Goal: Information Seeking & Learning: Learn about a topic

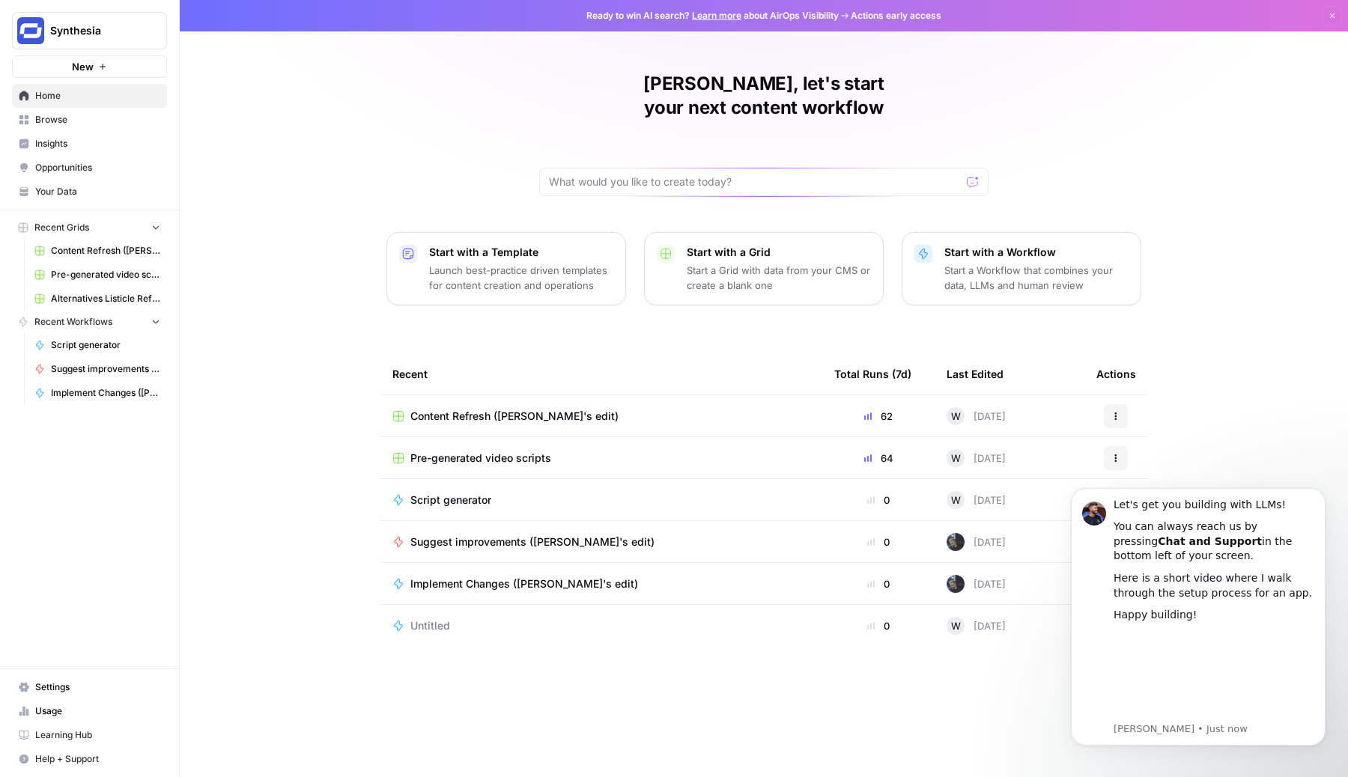
click at [772, 202] on div "[PERSON_NAME], let's start your next content workflow Start with a Template Lau…" at bounding box center [764, 388] width 1168 height 777
click at [87, 144] on span "Insights" at bounding box center [97, 143] width 125 height 13
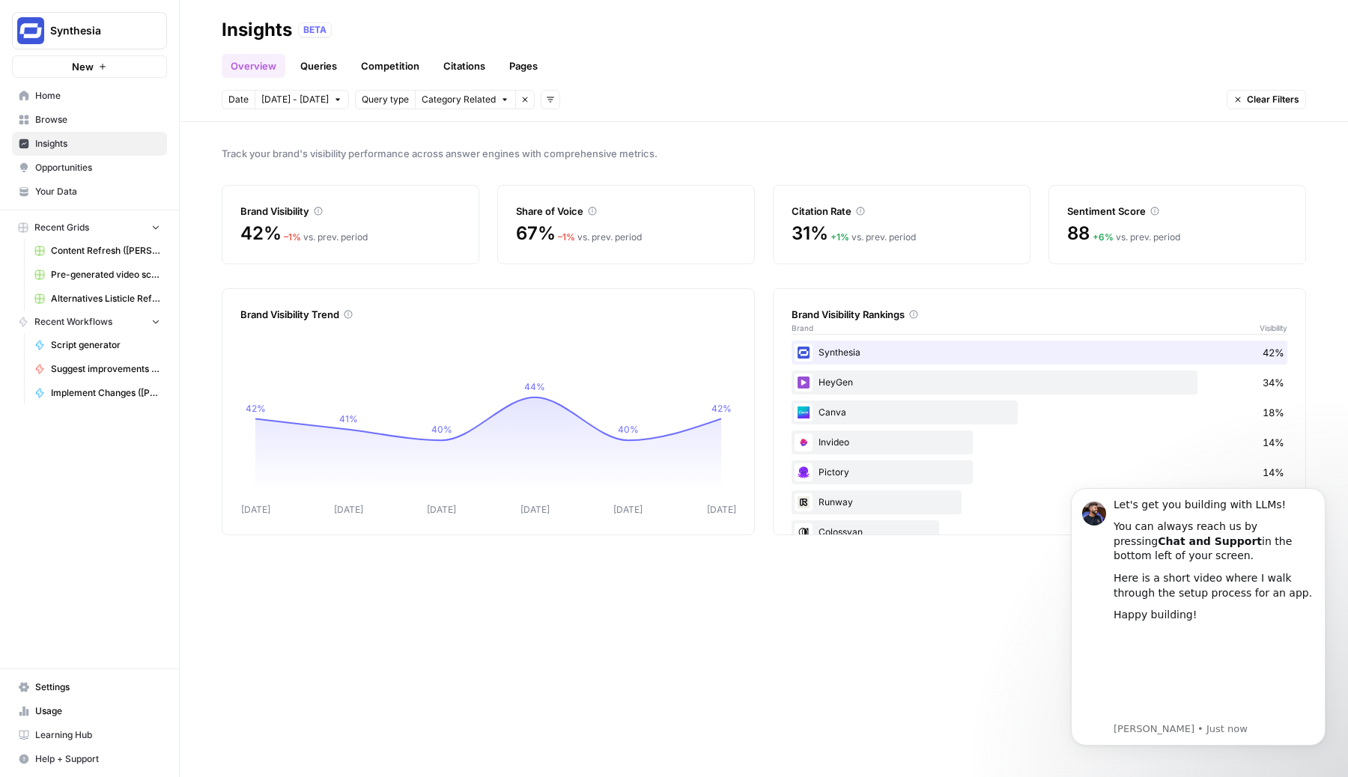
click at [815, 210] on div "Citation Rate" at bounding box center [901, 211] width 220 height 15
click at [460, 66] on link "Citations" at bounding box center [464, 66] width 60 height 24
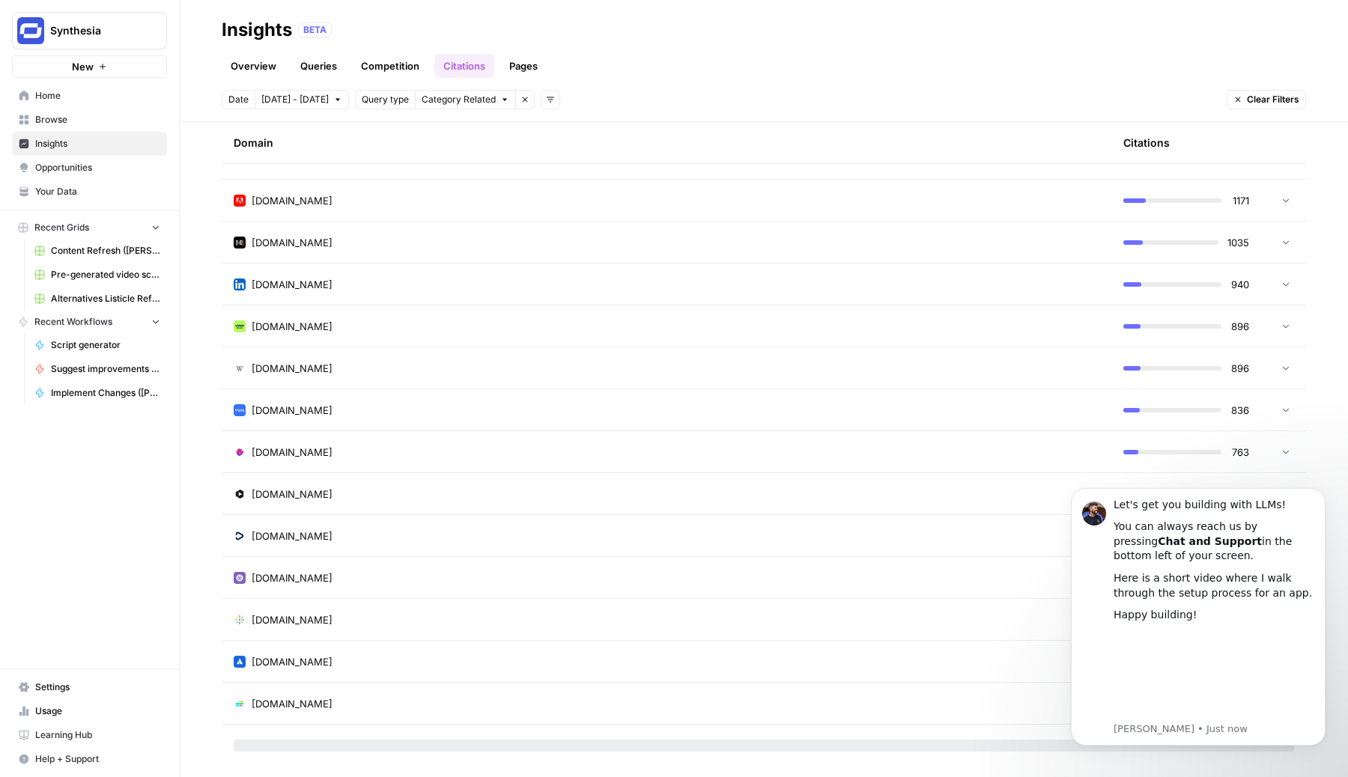
scroll to position [686, 0]
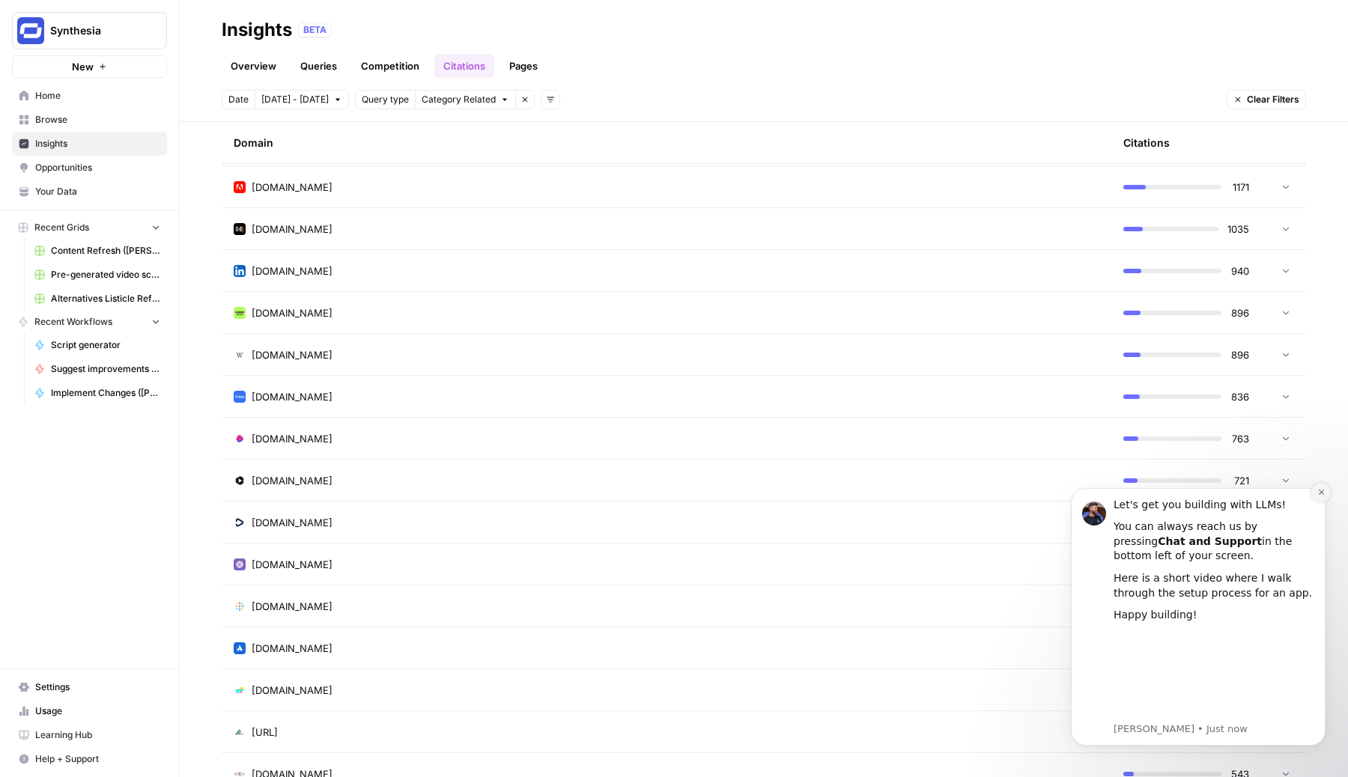
click at [1321, 496] on icon "Dismiss notification" at bounding box center [1321, 492] width 8 height 8
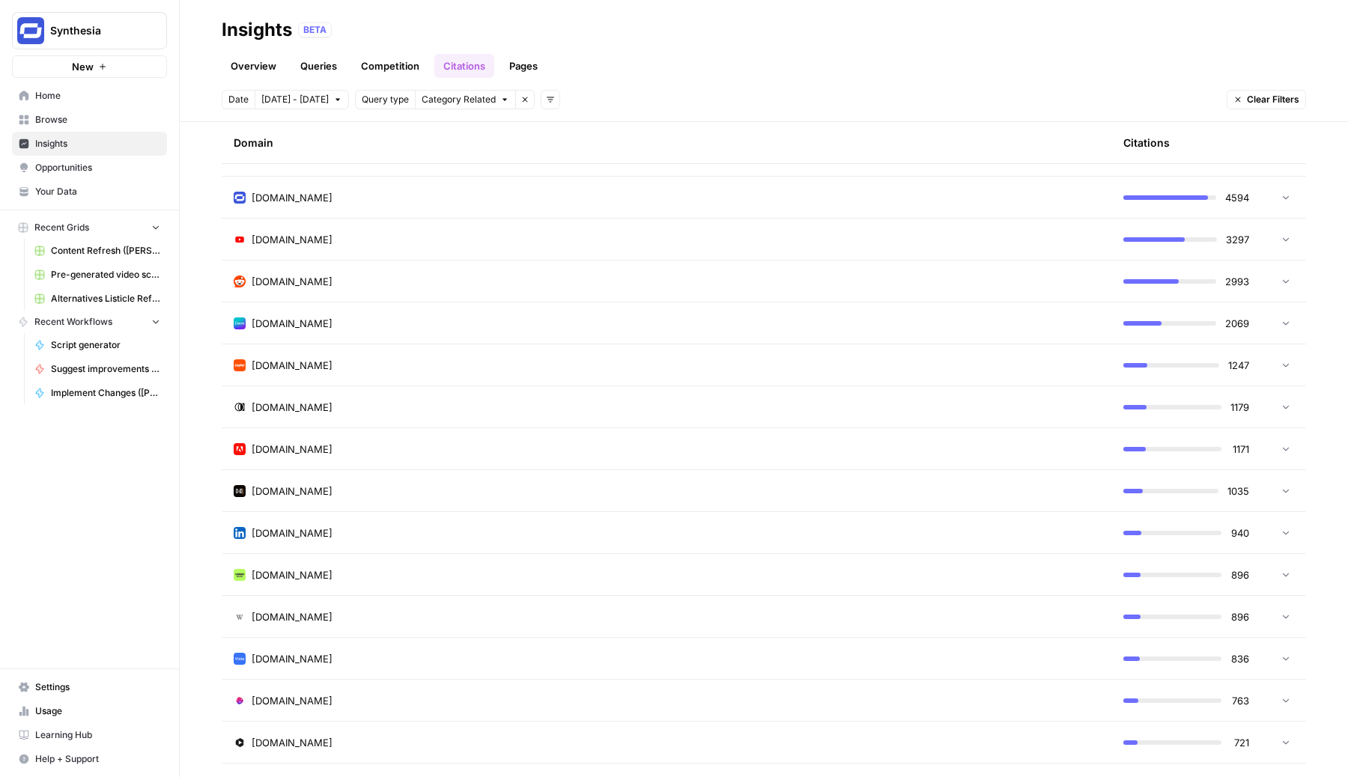
scroll to position [432, 0]
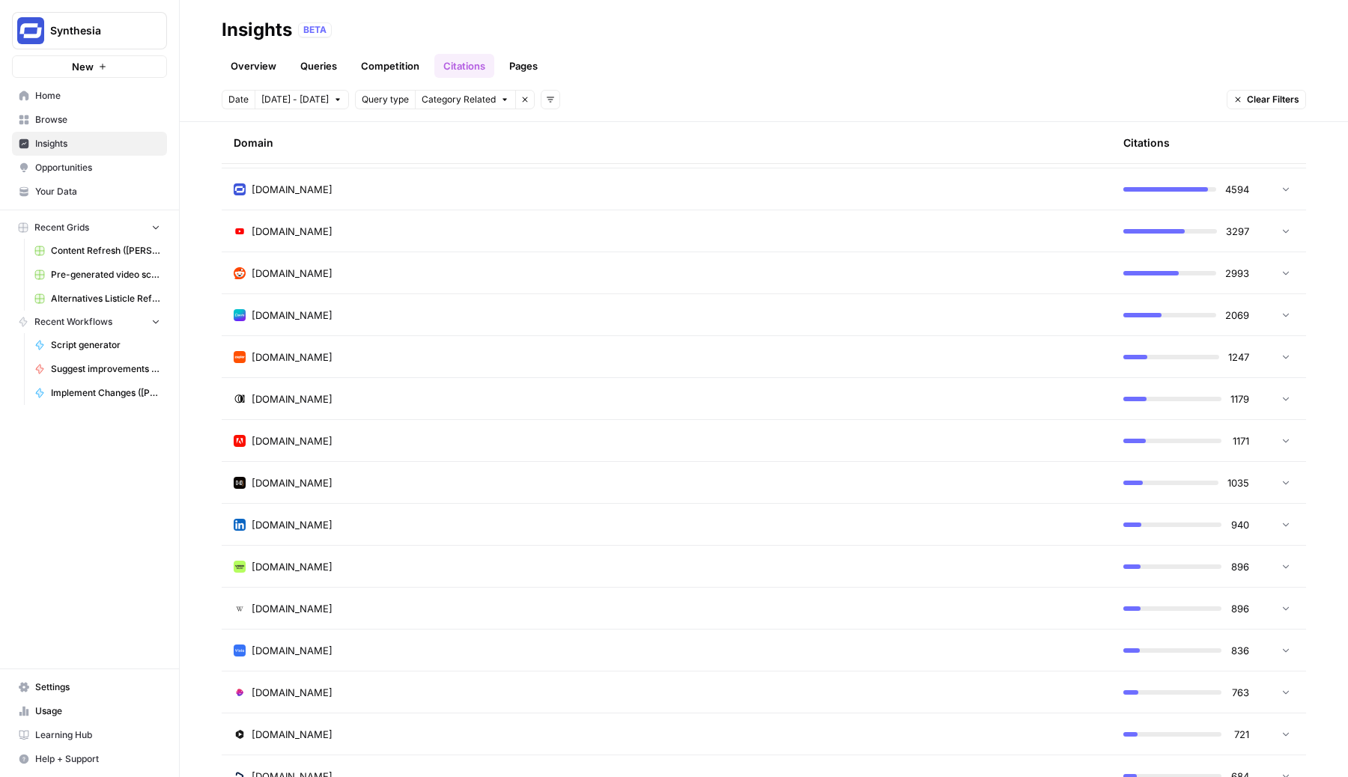
click at [496, 580] on td "[DOMAIN_NAME]" at bounding box center [666, 566] width 889 height 41
click at [290, 564] on div "[DOMAIN_NAME]" at bounding box center [667, 566] width 866 height 15
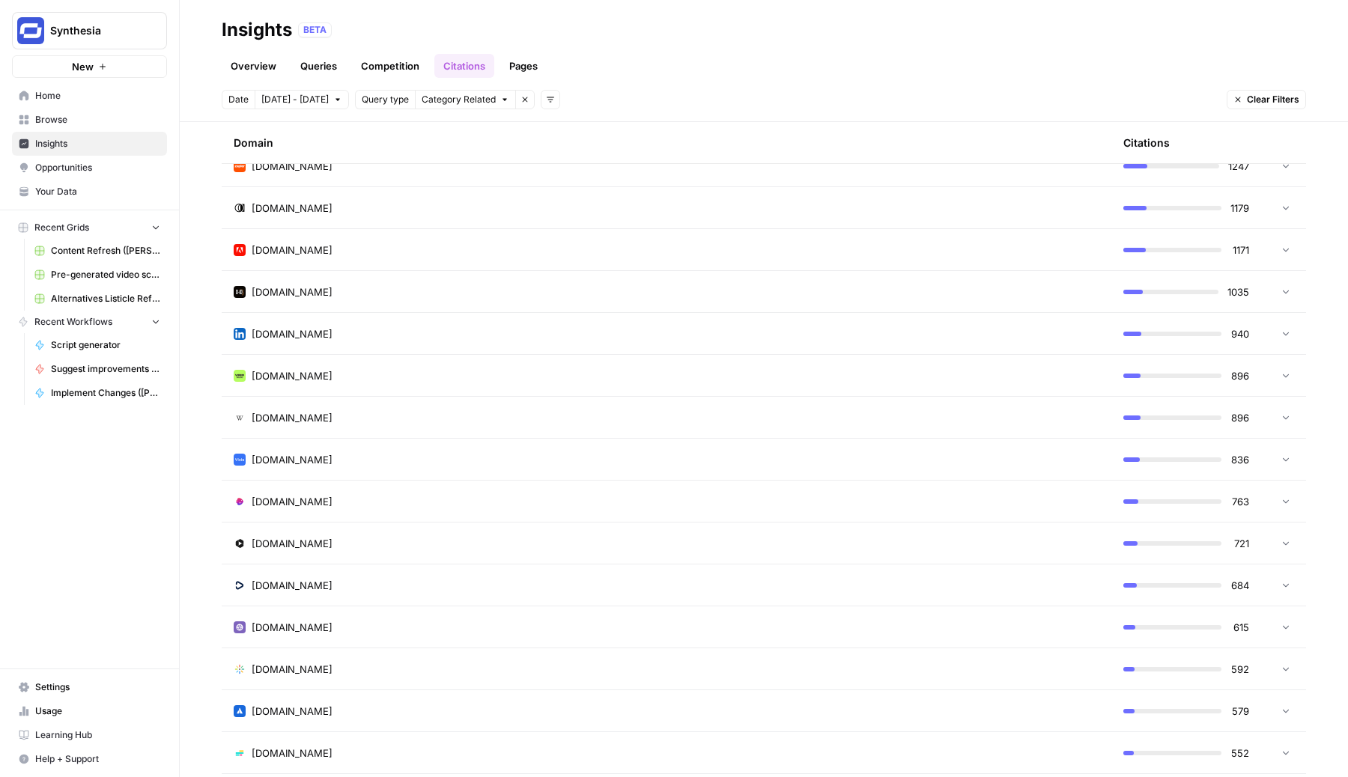
scroll to position [648, 0]
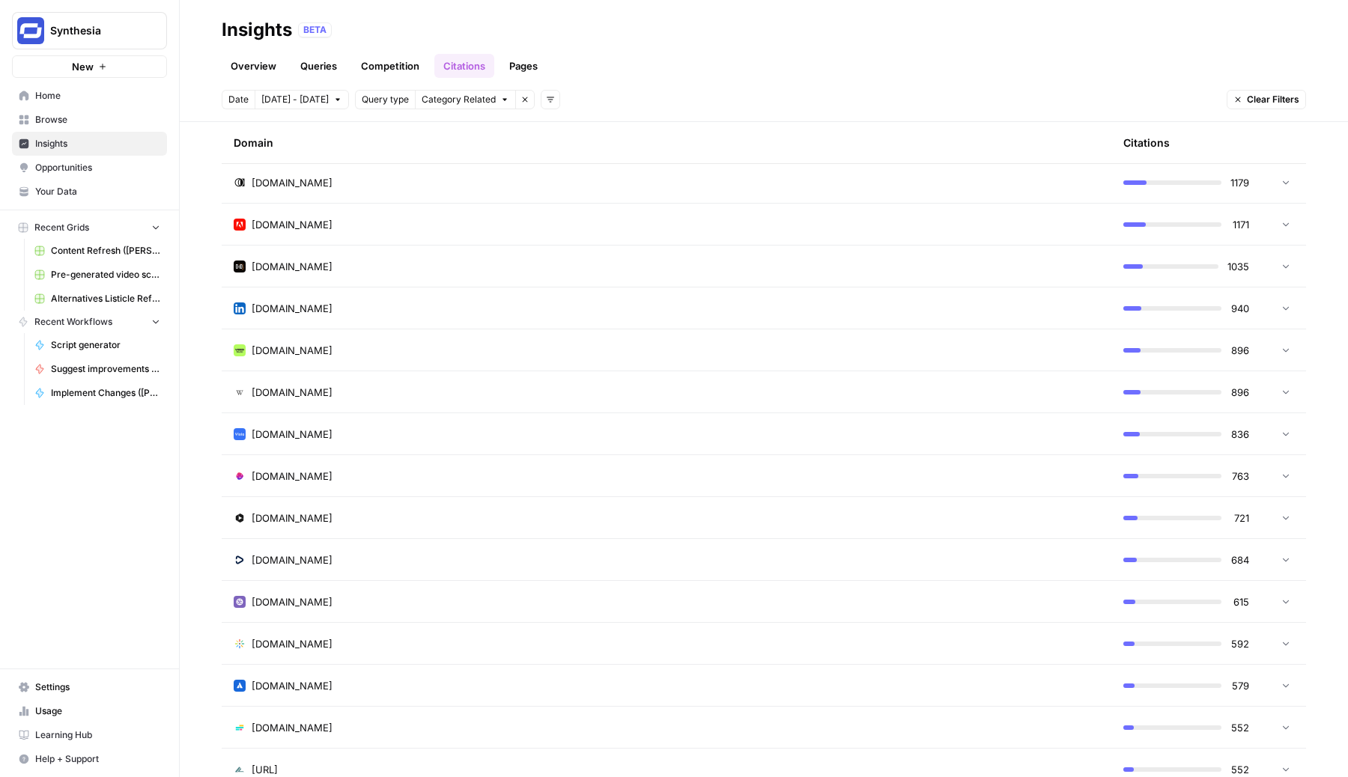
click at [293, 604] on span "[DOMAIN_NAME]" at bounding box center [292, 601] width 81 height 15
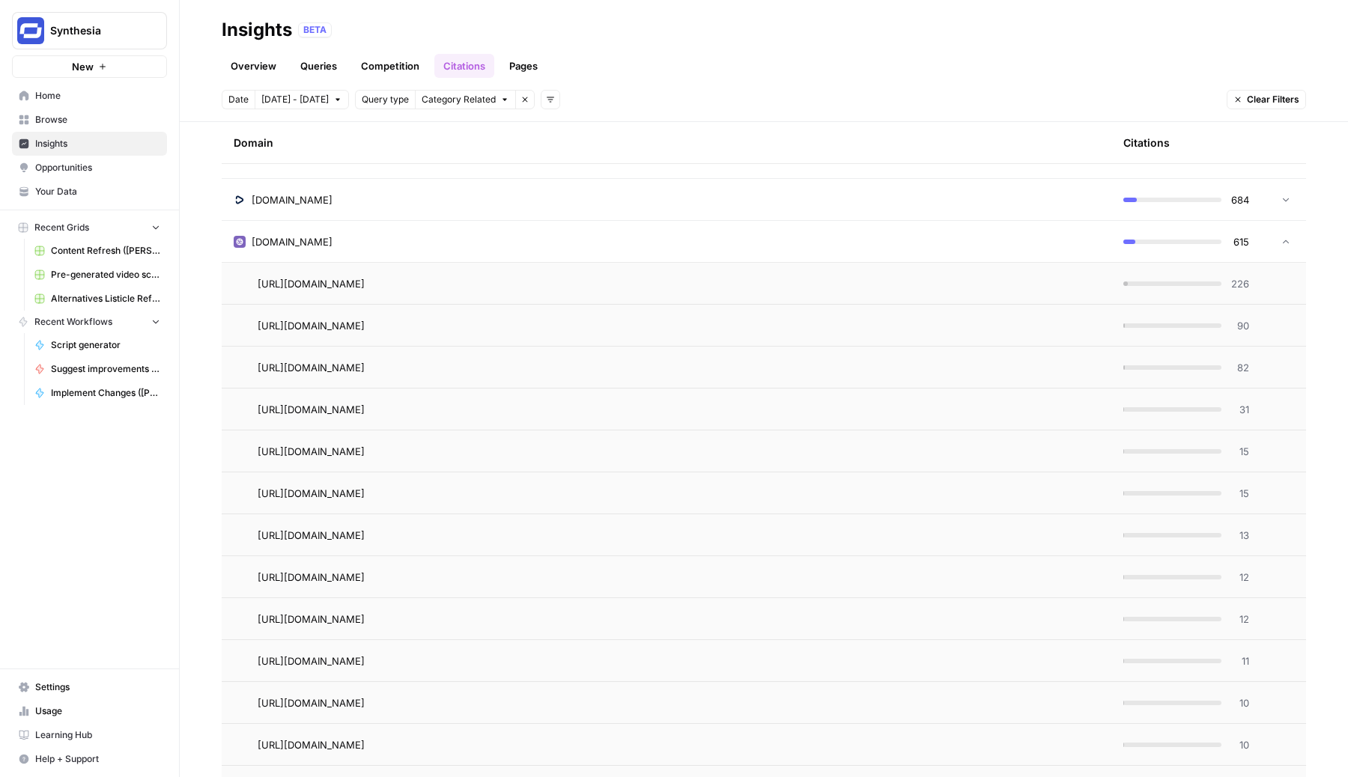
scroll to position [1003, 0]
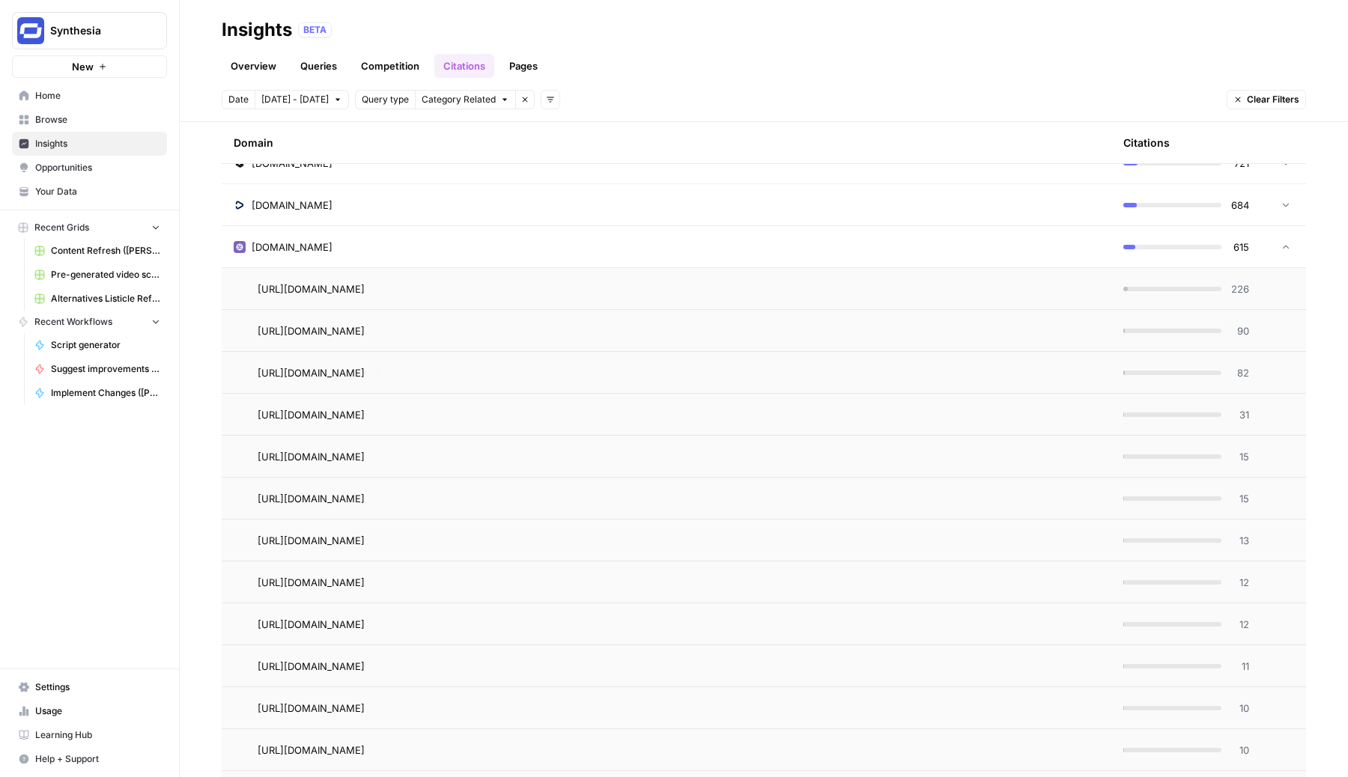
click at [323, 248] on div "[DOMAIN_NAME]" at bounding box center [667, 247] width 866 height 15
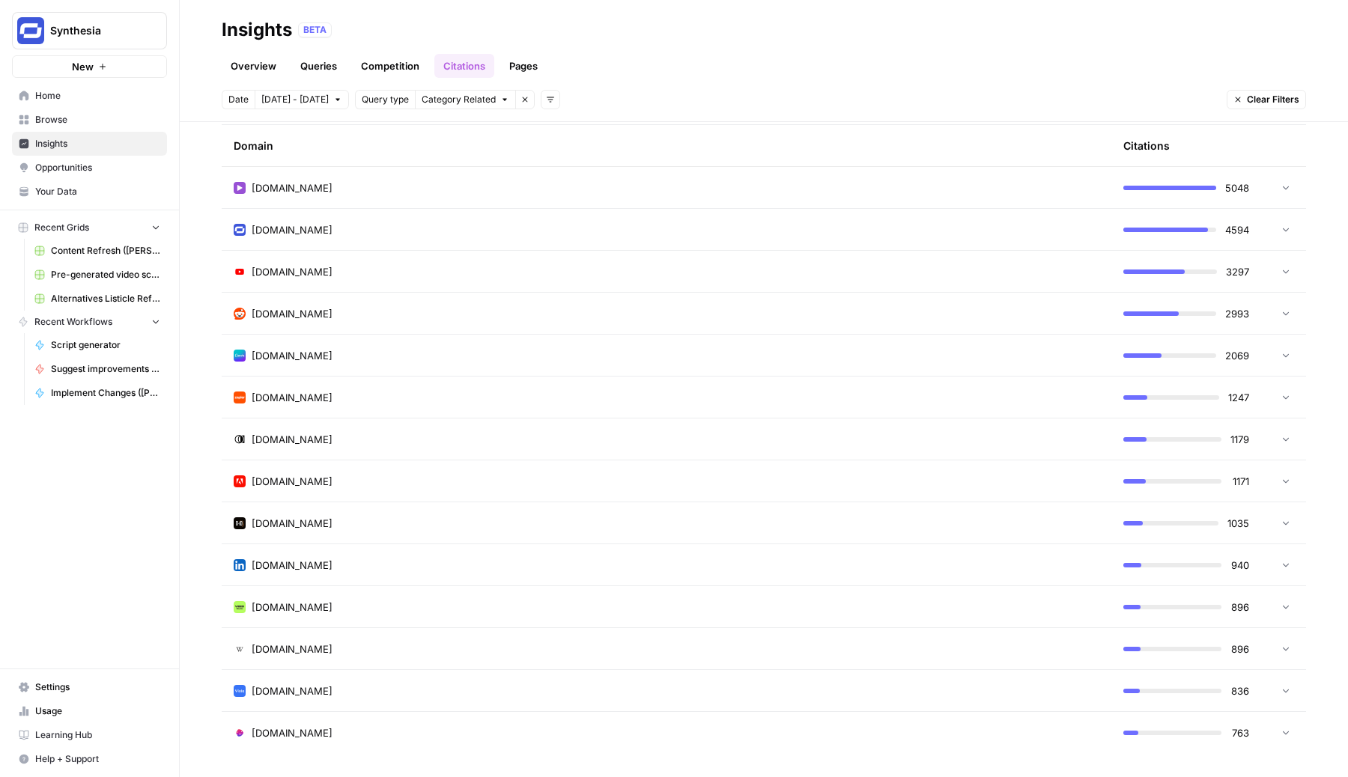
scroll to position [0, 0]
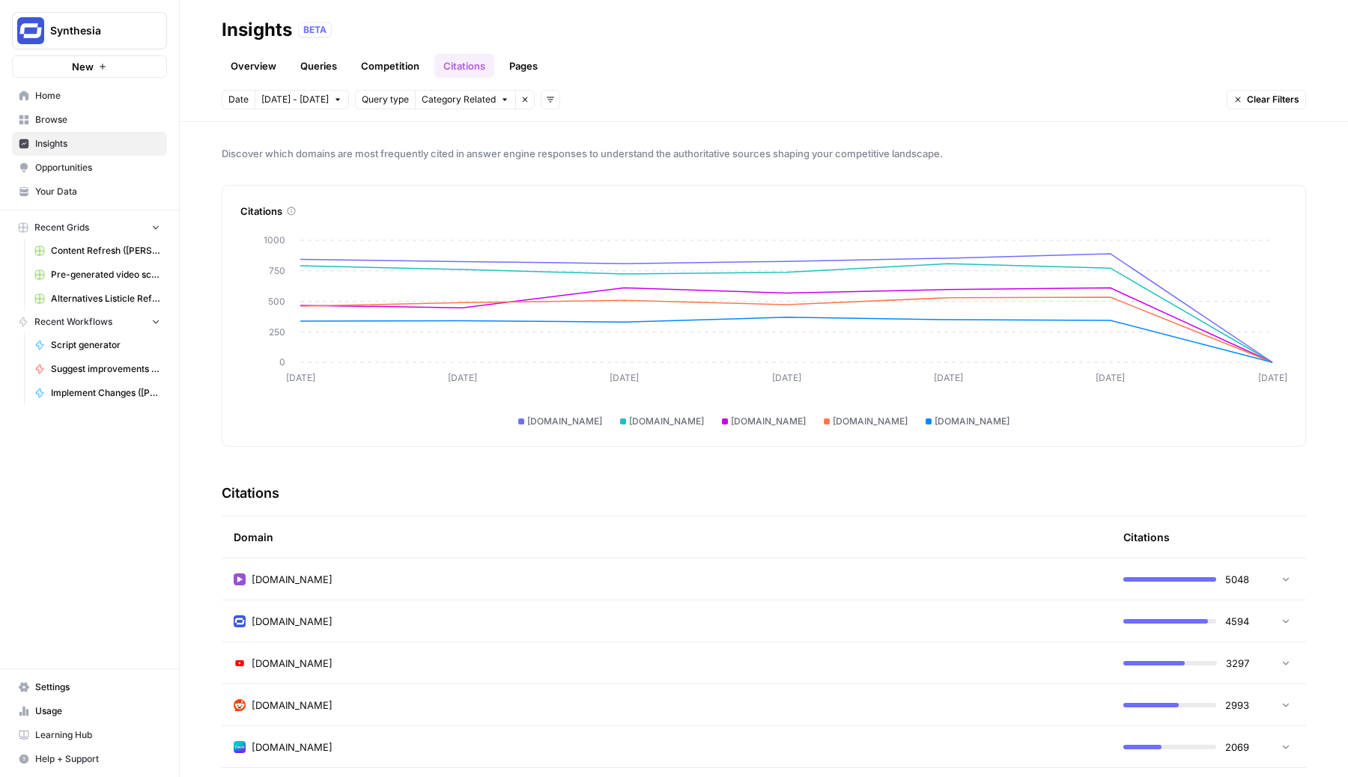
click at [91, 166] on span "Opportunities" at bounding box center [97, 167] width 125 height 13
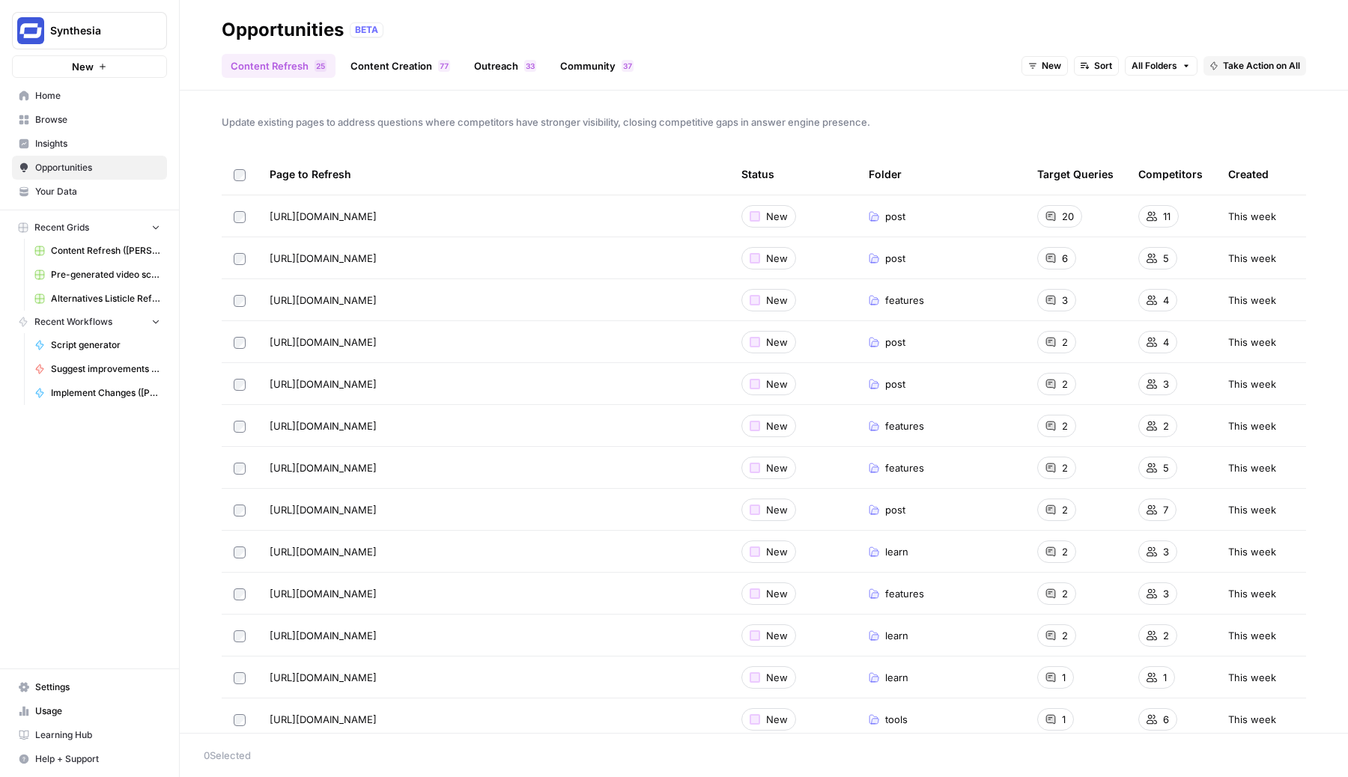
click at [508, 61] on link "Outreach 3 3" at bounding box center [505, 66] width 80 height 24
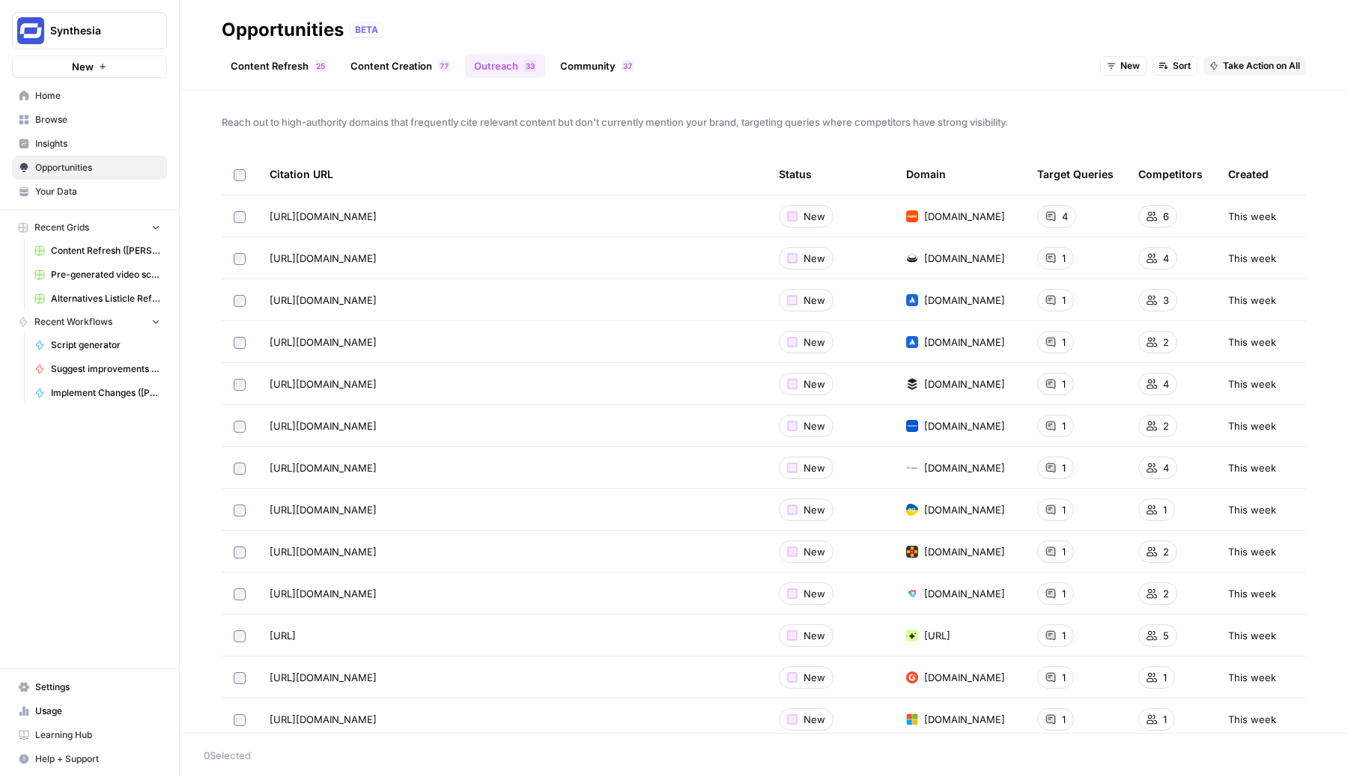
click at [1054, 215] on icon at bounding box center [1050, 216] width 9 height 9
click at [1063, 217] on span "4" at bounding box center [1065, 216] width 6 height 15
click at [377, 216] on span "[URL][DOMAIN_NAME]" at bounding box center [323, 216] width 107 height 15
click at [401, 216] on icon "Go to page https://zapier.com/blog/best-ai-video-generator/" at bounding box center [397, 216] width 7 height 7
click at [403, 71] on link "Content Creation 7 7" at bounding box center [400, 66] width 118 height 24
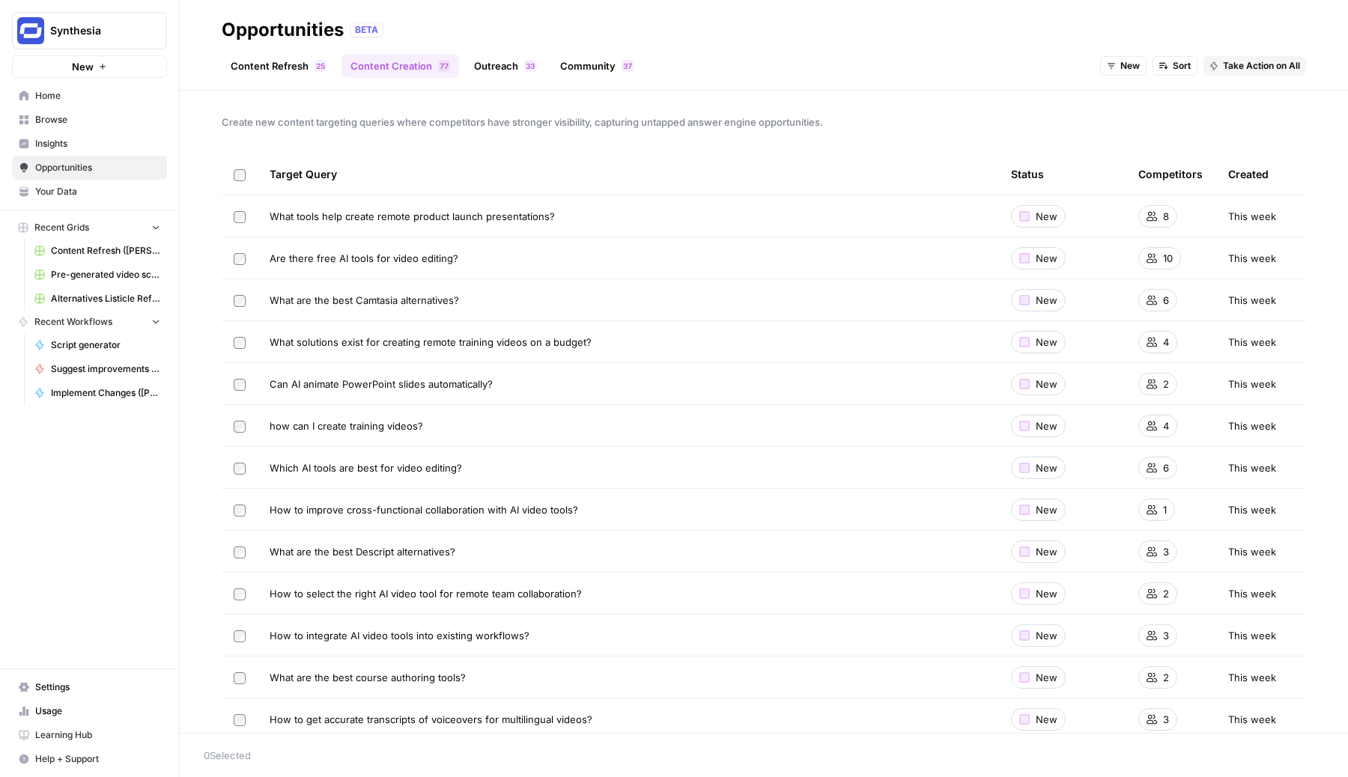
click at [112, 147] on span "Insights" at bounding box center [97, 143] width 125 height 13
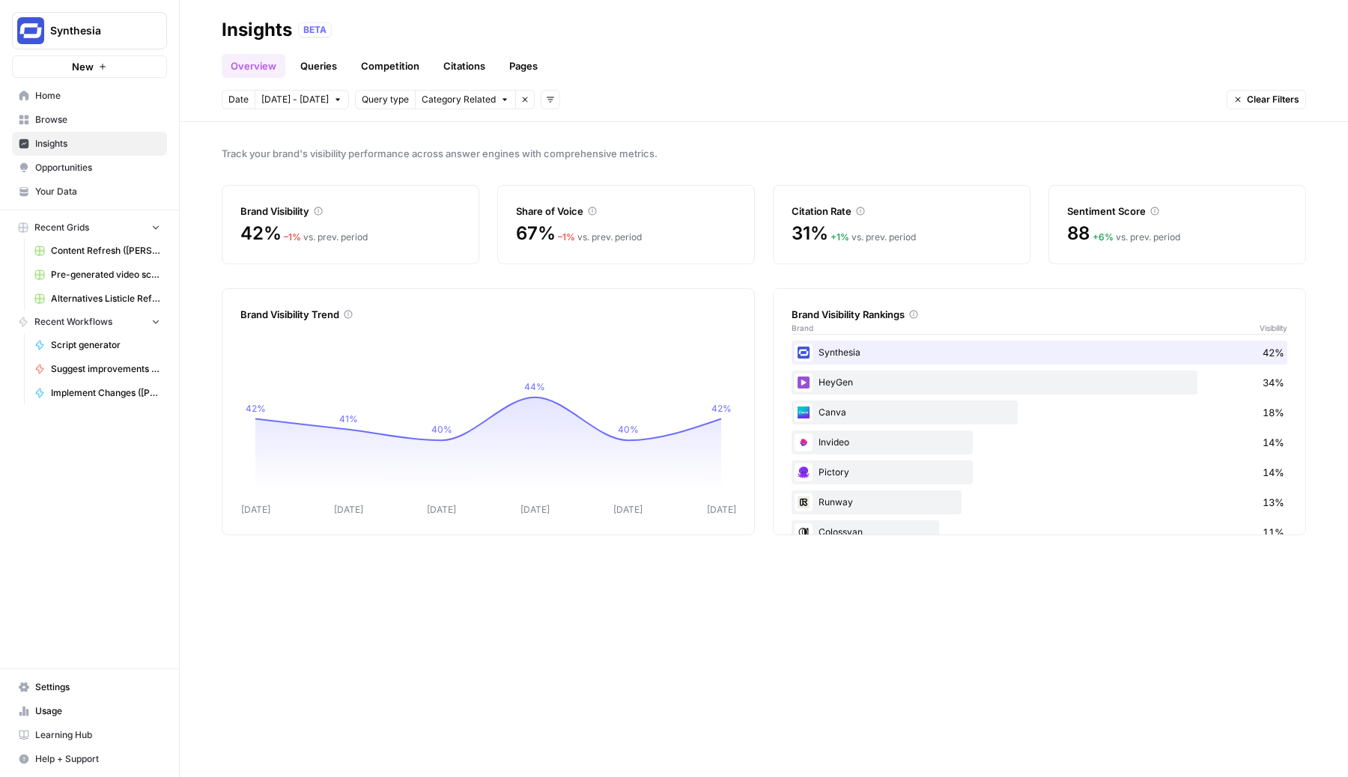
click at [300, 67] on link "Queries" at bounding box center [318, 66] width 55 height 24
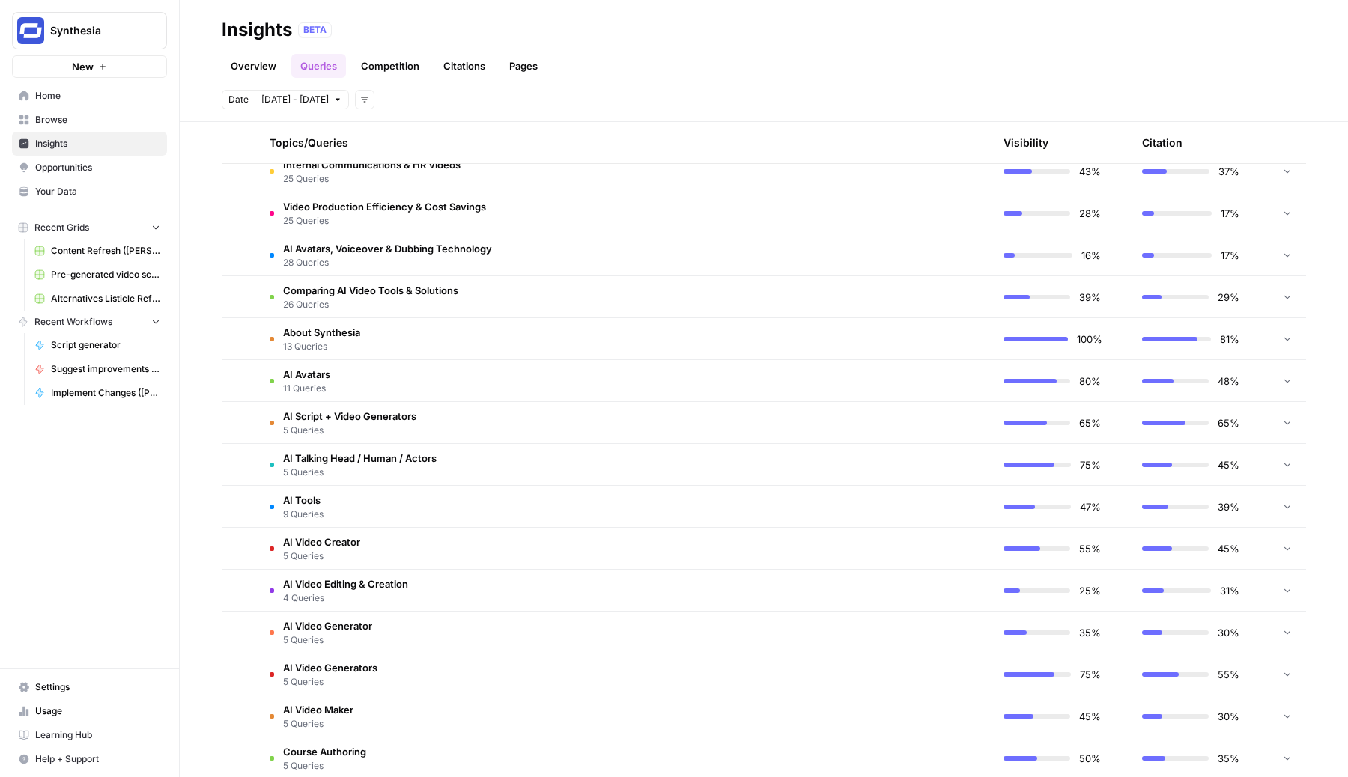
scroll to position [624, 0]
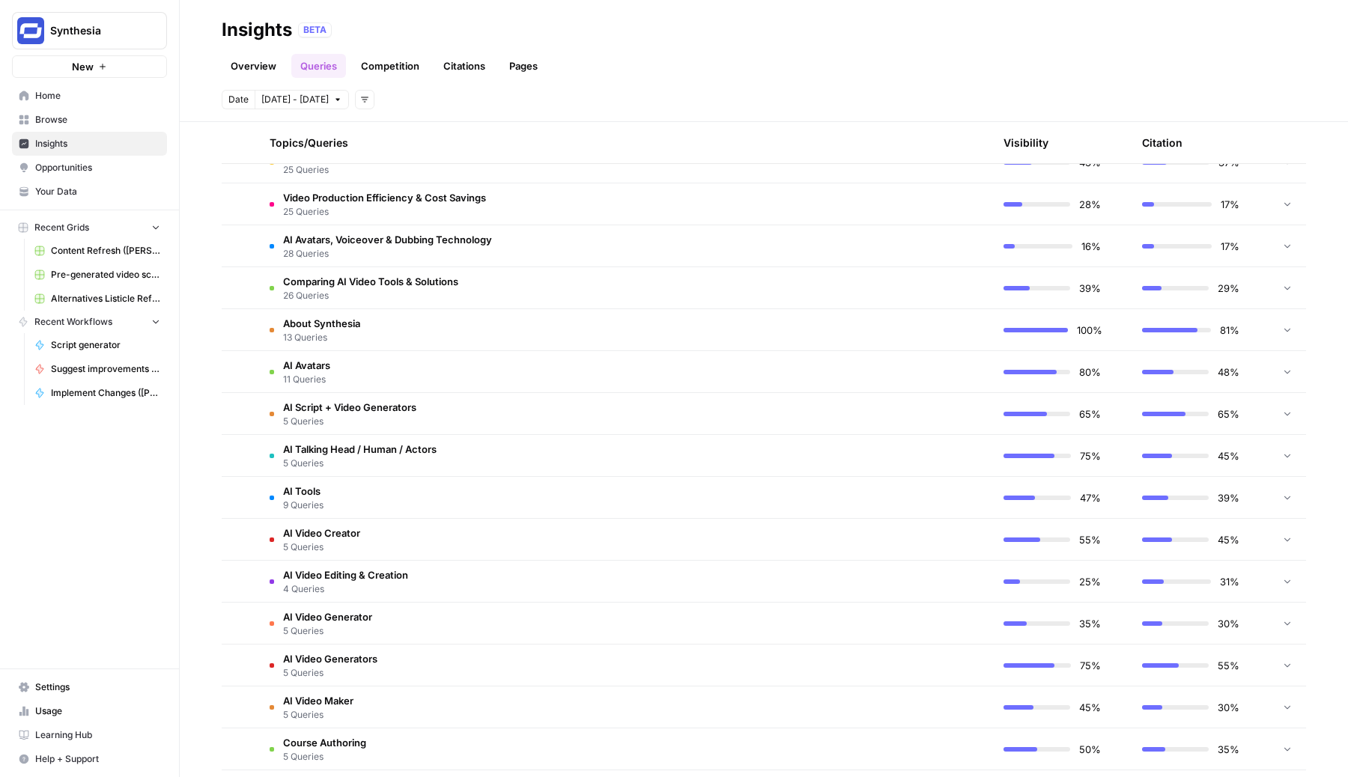
click at [389, 536] on td "AI Video Creator 5 Queries" at bounding box center [553, 539] width 591 height 41
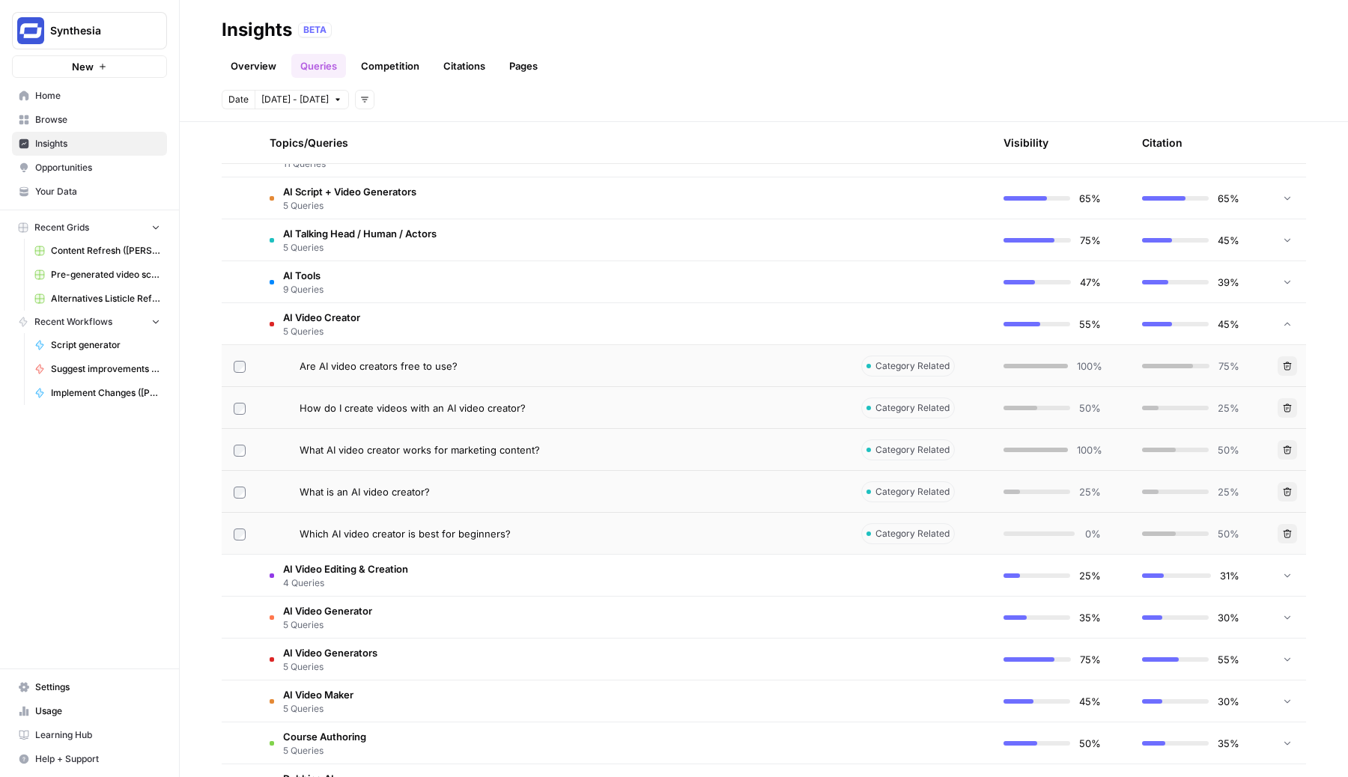
scroll to position [844, 0]
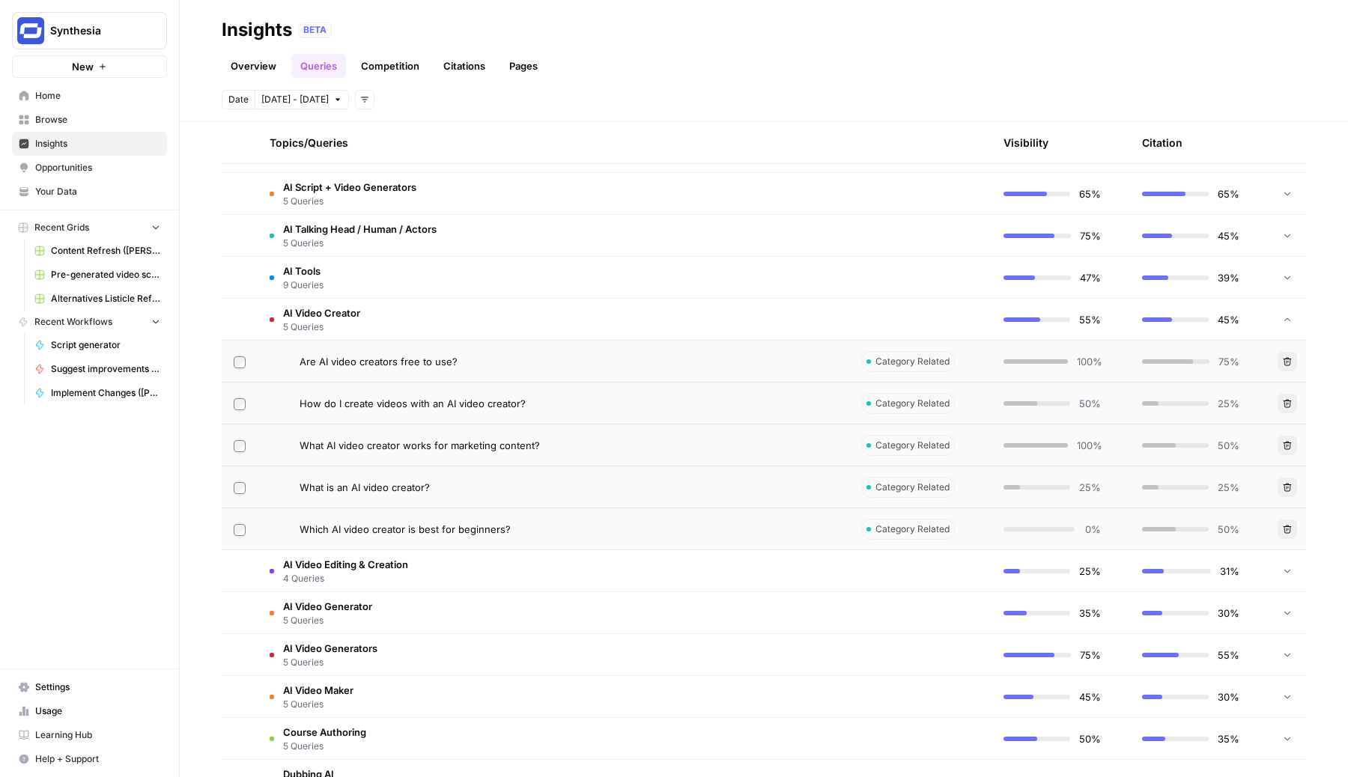
click at [350, 316] on span "AI Video Creator" at bounding box center [321, 312] width 77 height 15
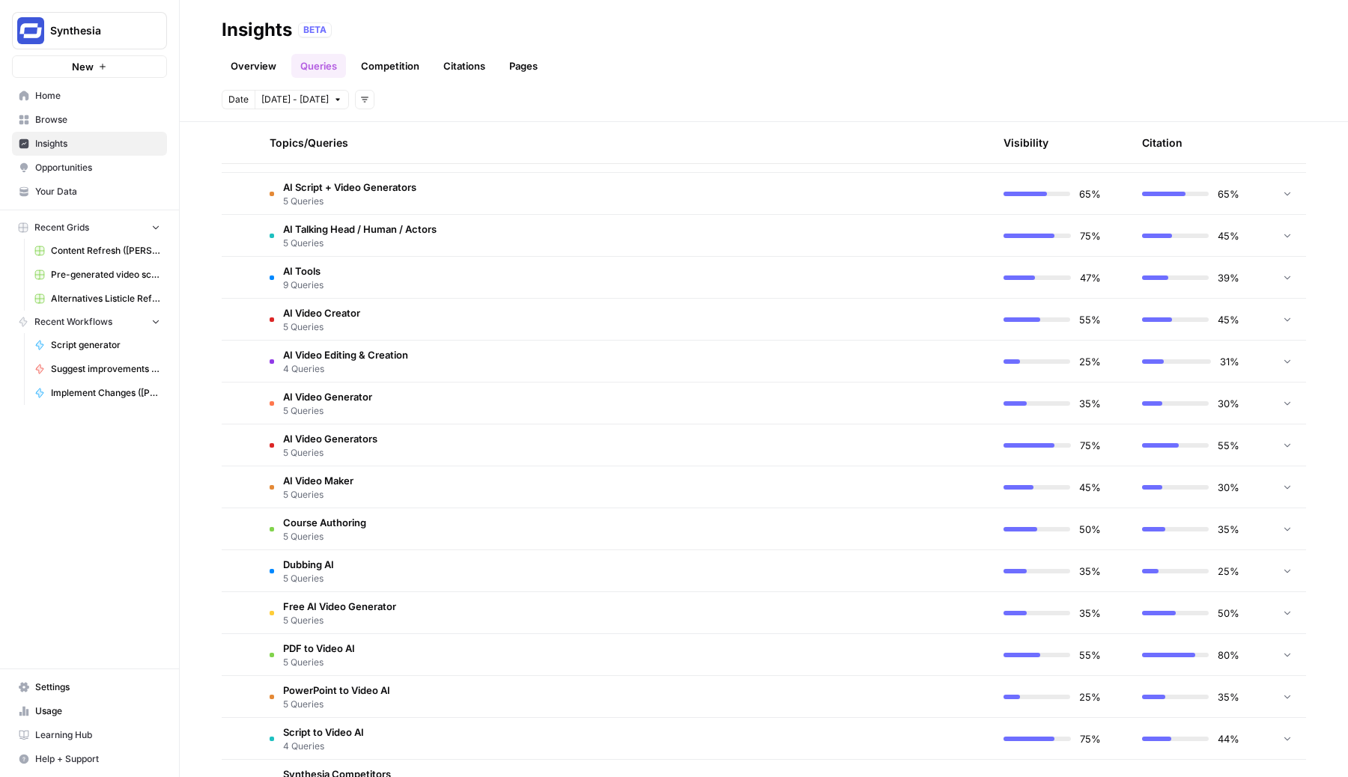
click at [350, 316] on span "AI Video Creator" at bounding box center [321, 312] width 77 height 15
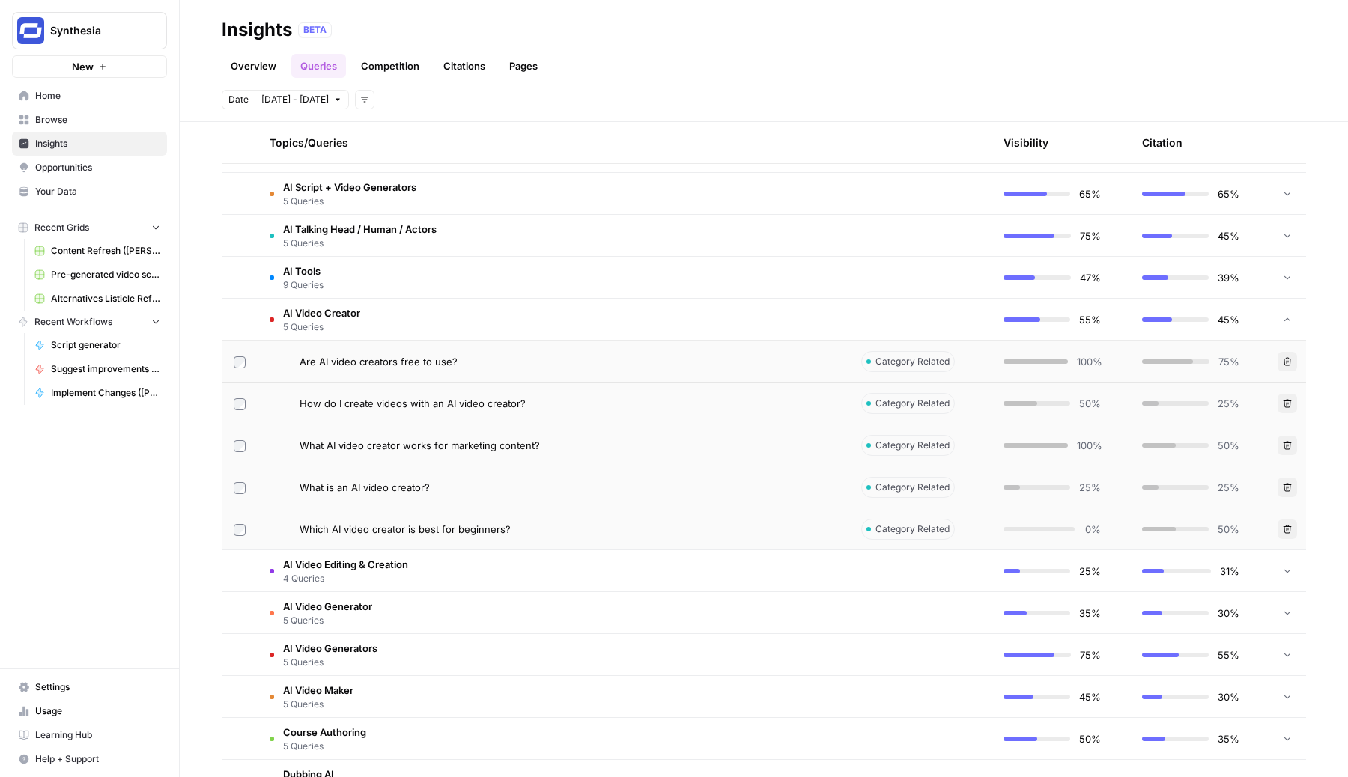
click at [401, 320] on td "AI Video Creator 5 Queries" at bounding box center [553, 319] width 591 height 41
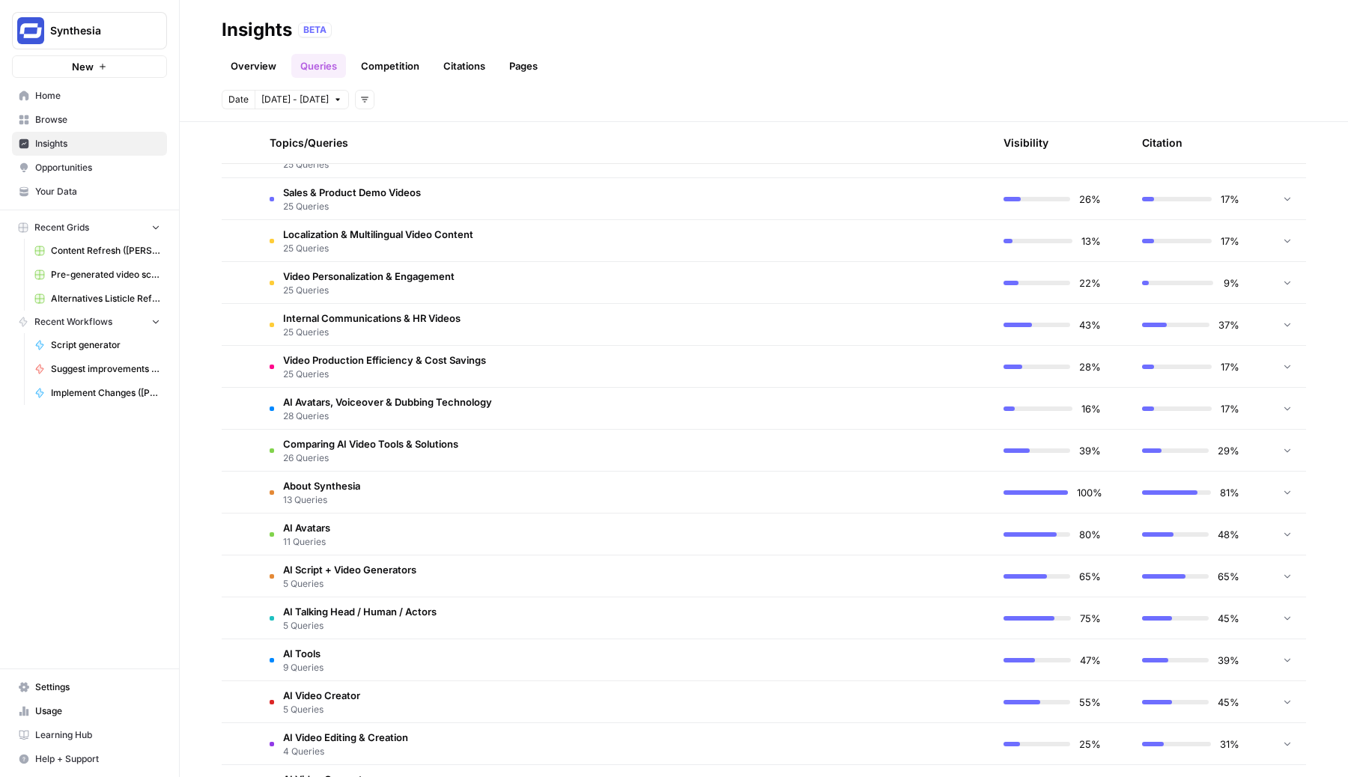
scroll to position [455, 0]
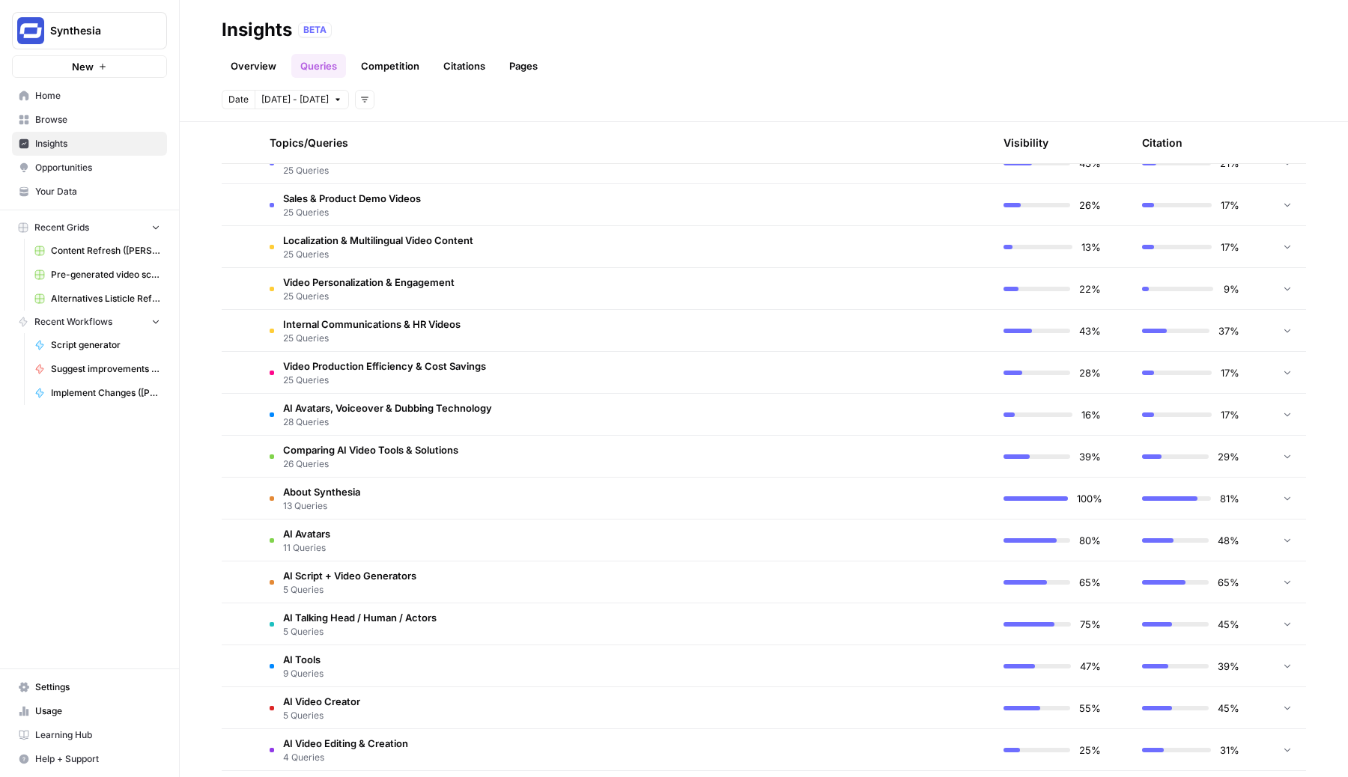
click at [70, 168] on span "Opportunities" at bounding box center [97, 167] width 125 height 13
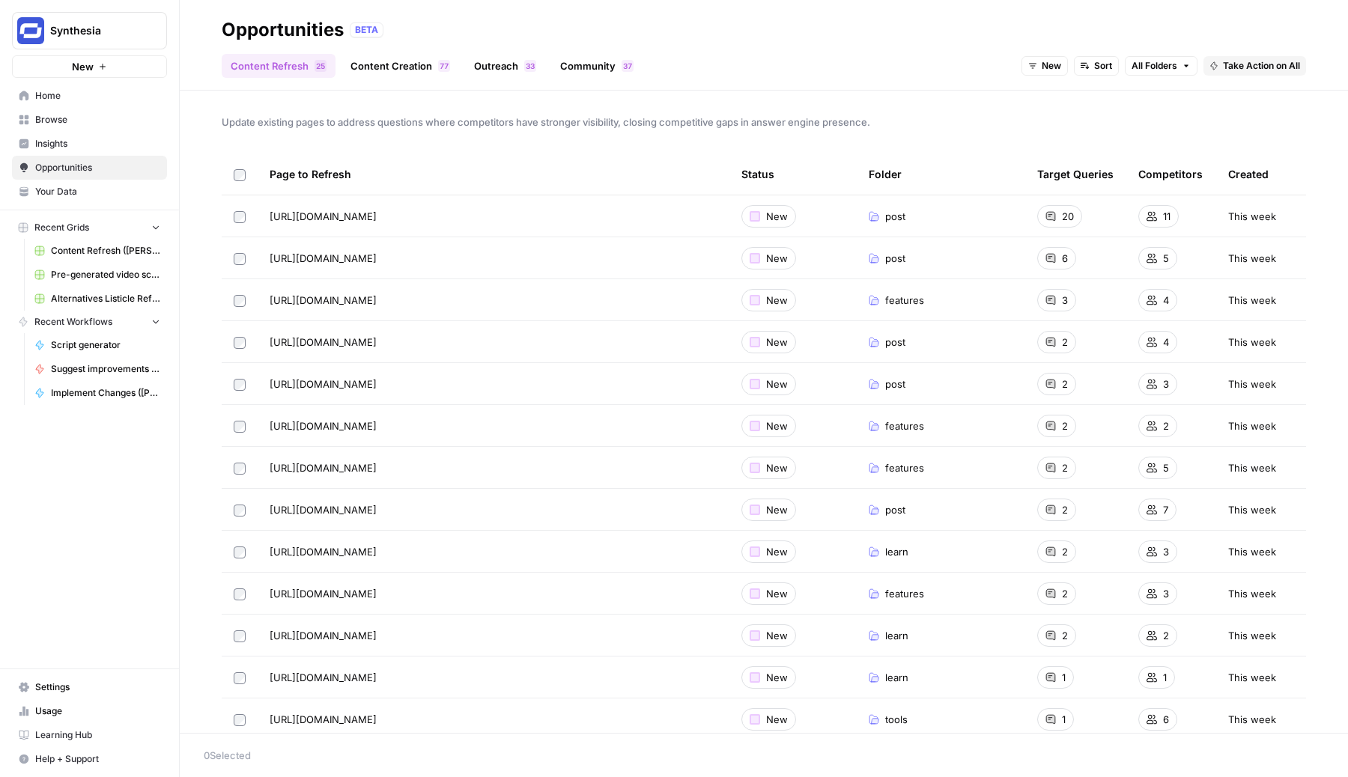
click at [627, 61] on span "7" at bounding box center [629, 66] width 4 height 12
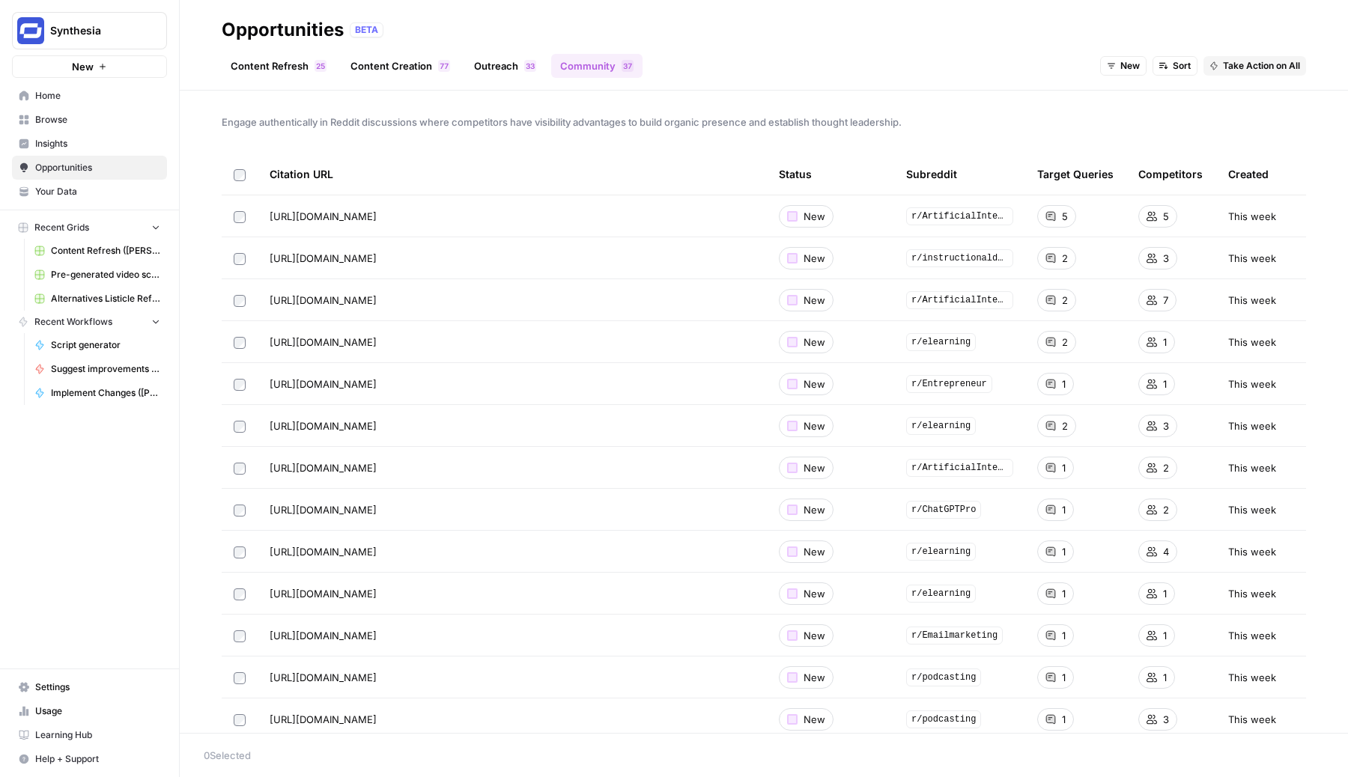
click at [791, 174] on div "Status" at bounding box center [795, 173] width 33 height 41
